Goal: Task Accomplishment & Management: Complete application form

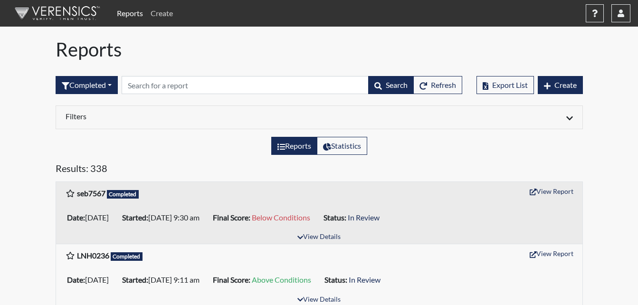
click at [166, 15] on link "Create" at bounding box center [162, 13] width 30 height 19
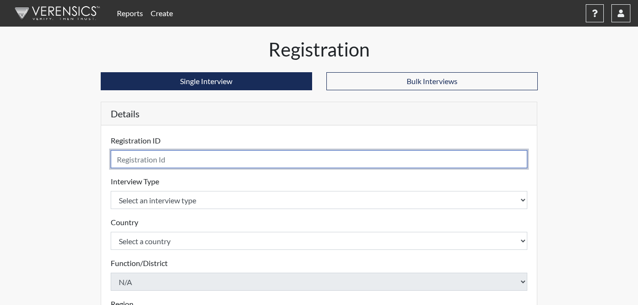
click at [175, 159] on input "text" at bounding box center [319, 159] width 417 height 18
type input "irii8889"
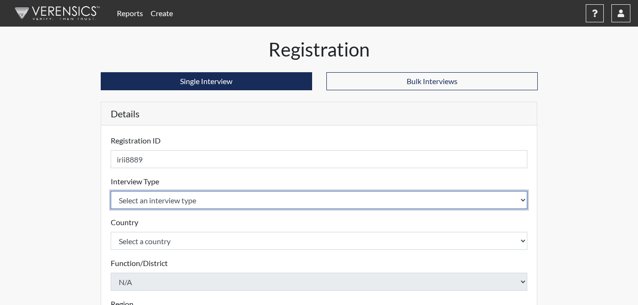
click at [523, 200] on select "Select an interview type Corrections Pre-Employment" at bounding box center [319, 200] width 417 height 18
select select "ff733e93-e1bf-11ea-9c9f-0eff0cf7eb8f"
click at [111, 191] on select "Select an interview type Corrections Pre-Employment" at bounding box center [319, 200] width 417 height 18
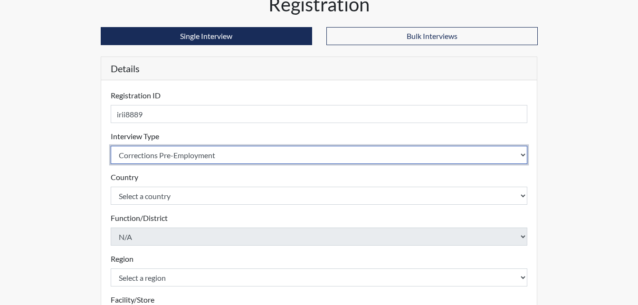
scroll to position [48, 0]
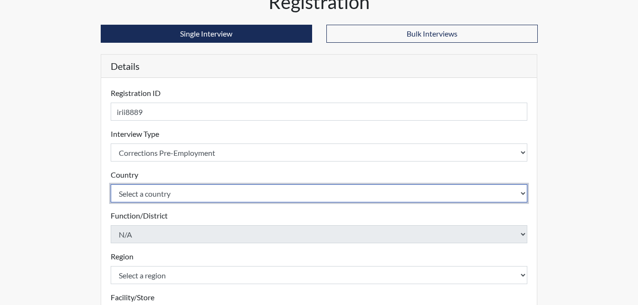
click at [519, 194] on select "Select a country [GEOGRAPHIC_DATA] [GEOGRAPHIC_DATA]" at bounding box center [319, 193] width 417 height 18
select select "united-states-of-[GEOGRAPHIC_DATA]"
click at [111, 184] on select "Select a country [GEOGRAPHIC_DATA] [GEOGRAPHIC_DATA]" at bounding box center [319, 193] width 417 height 18
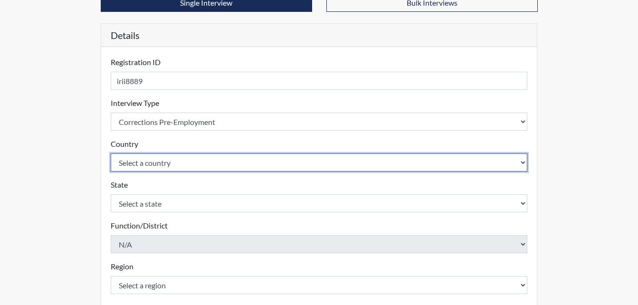
scroll to position [95, 0]
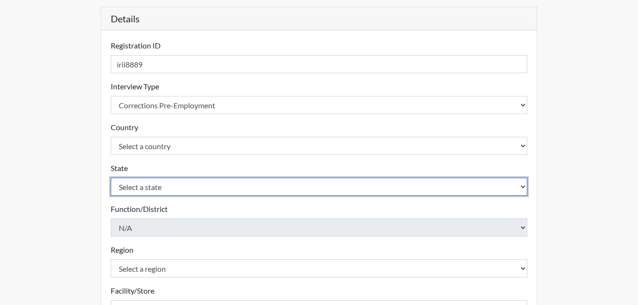
click at [519, 189] on select "Select a state [US_STATE] [US_STATE] [US_STATE] [US_STATE] [US_STATE] [US_STATE…" at bounding box center [319, 187] width 417 height 18
select select "GA"
click at [111, 178] on select "Select a state [US_STATE] [US_STATE] [US_STATE] [US_STATE] [US_STATE] [US_STATE…" at bounding box center [319, 187] width 417 height 18
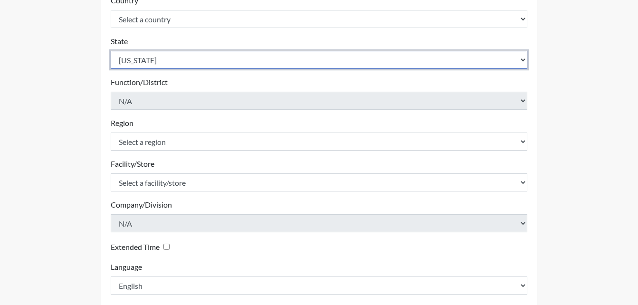
scroll to position [238, 0]
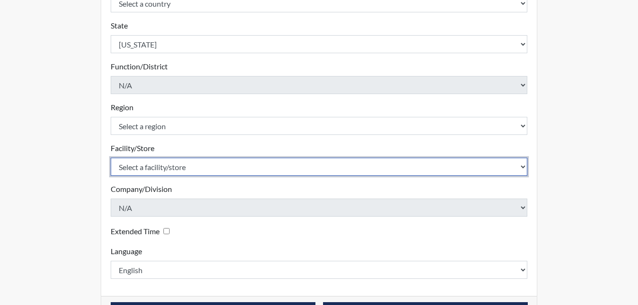
click at [521, 168] on select "Select a facility/store [PERSON_NAME] PDC Pulaski SP" at bounding box center [319, 167] width 417 height 18
select select "07d467a1-a762-4c04-a0fd-01b52b78d04c"
click at [111, 158] on select "Select a facility/store [PERSON_NAME] PDC Pulaski SP" at bounding box center [319, 167] width 417 height 18
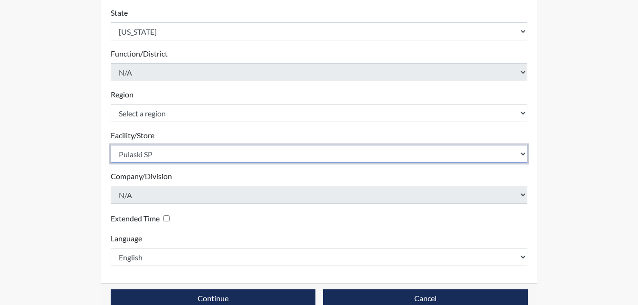
scroll to position [270, 0]
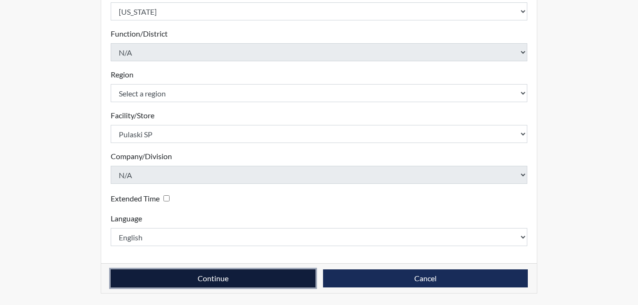
click at [258, 272] on button "Continue" at bounding box center [213, 278] width 205 height 18
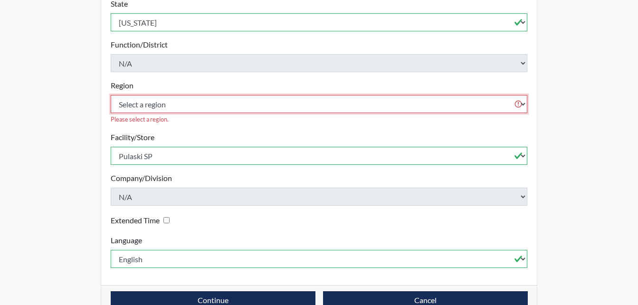
click at [520, 95] on select "Select a region [GEOGRAPHIC_DATA]" at bounding box center [319, 104] width 417 height 18
click at [205, 118] on form "Registration ID irii8889 Please provide a registration ID. Interview Type Selec…" at bounding box center [319, 66] width 417 height 403
click at [522, 95] on select "Select a region [GEOGRAPHIC_DATA]" at bounding box center [319, 104] width 417 height 18
select select "51976826-f18e-4b67-8d3b-b0a0fa2f97ff"
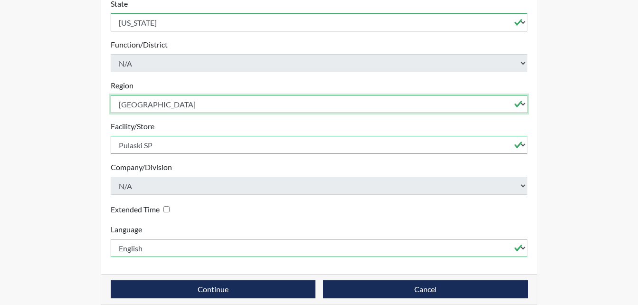
click at [111, 95] on select "Select a region [GEOGRAPHIC_DATA]" at bounding box center [319, 104] width 417 height 18
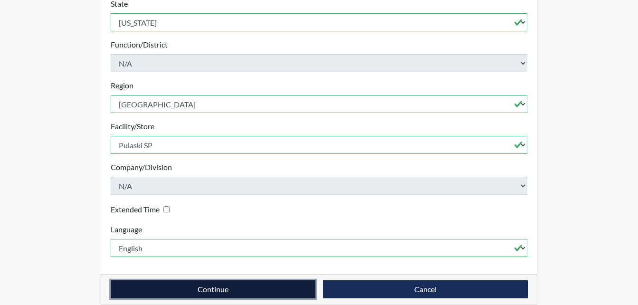
click at [264, 280] on button "Continue" at bounding box center [213, 289] width 205 height 18
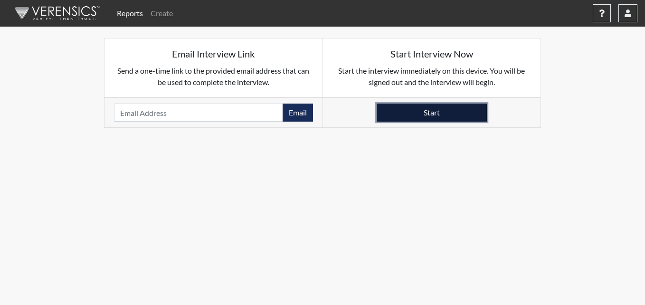
click at [406, 111] on button "Start" at bounding box center [432, 113] width 110 height 18
